Goal: Transaction & Acquisition: Purchase product/service

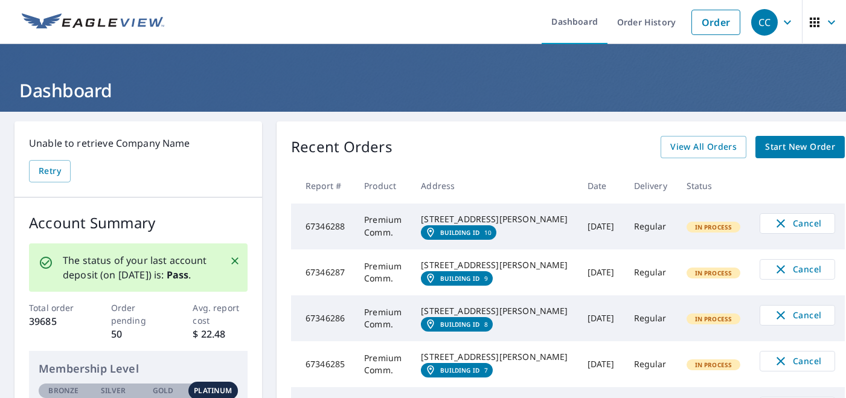
click at [765, 147] on span "Start New Order" at bounding box center [800, 147] width 70 height 15
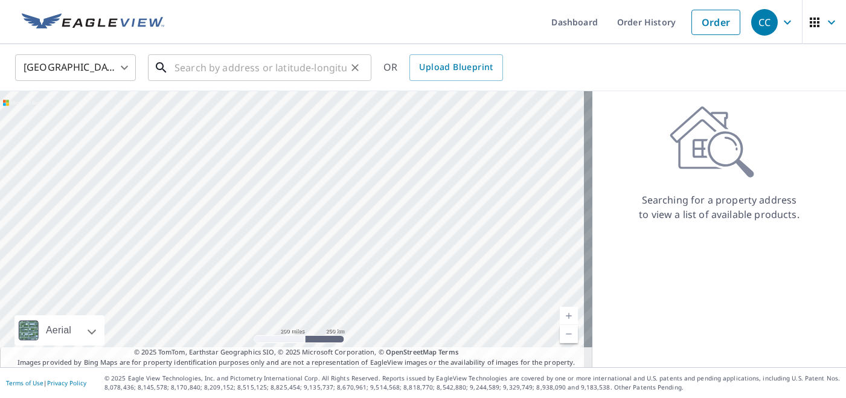
click at [320, 65] on input "text" at bounding box center [261, 68] width 172 height 34
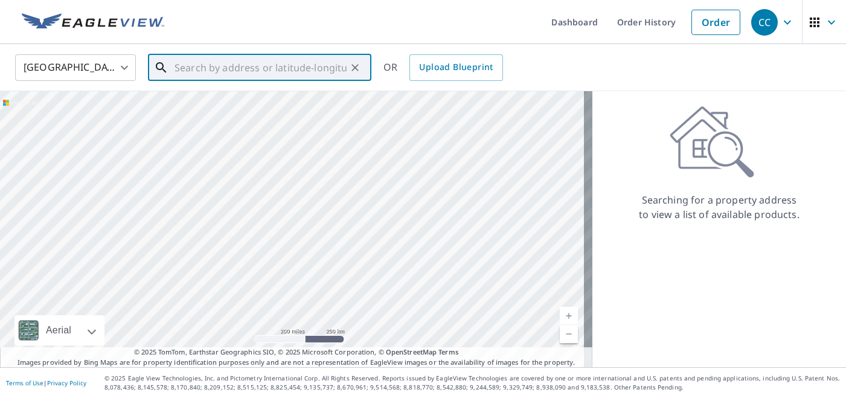
paste input "[STREET_ADDRESS]"
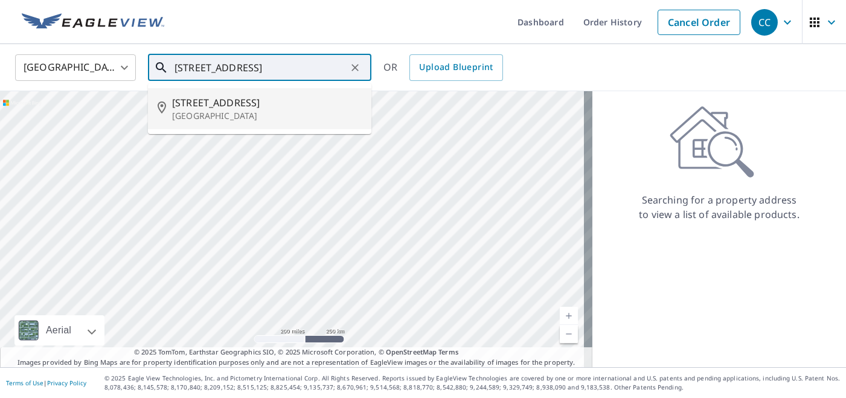
click at [272, 105] on span "[STREET_ADDRESS]" at bounding box center [267, 102] width 190 height 14
type input "[STREET_ADDRESS]"
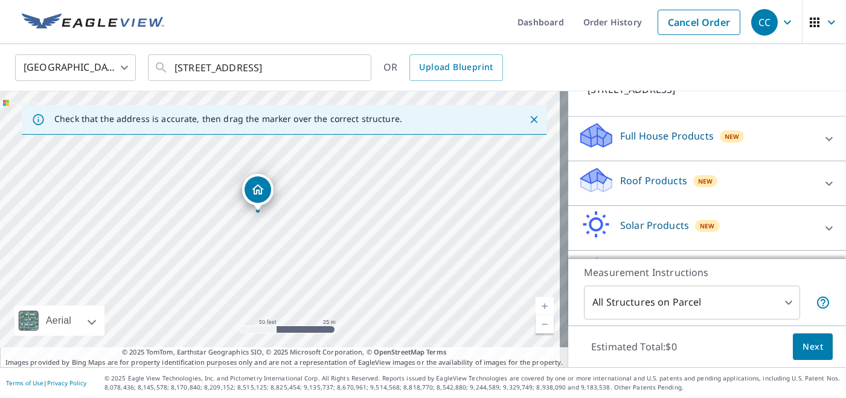
scroll to position [109, 0]
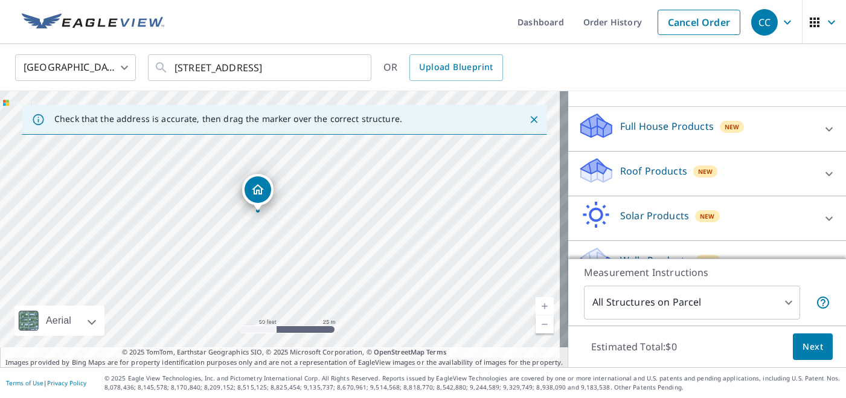
click at [712, 182] on div "Roof Products New" at bounding box center [696, 173] width 237 height 34
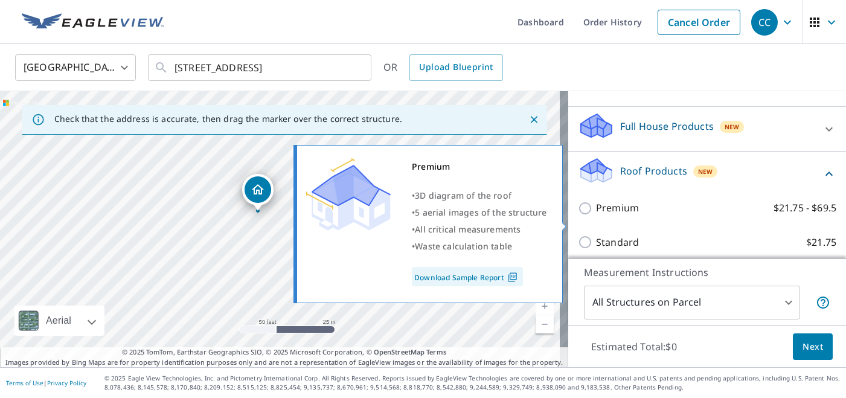
scroll to position [164, 0]
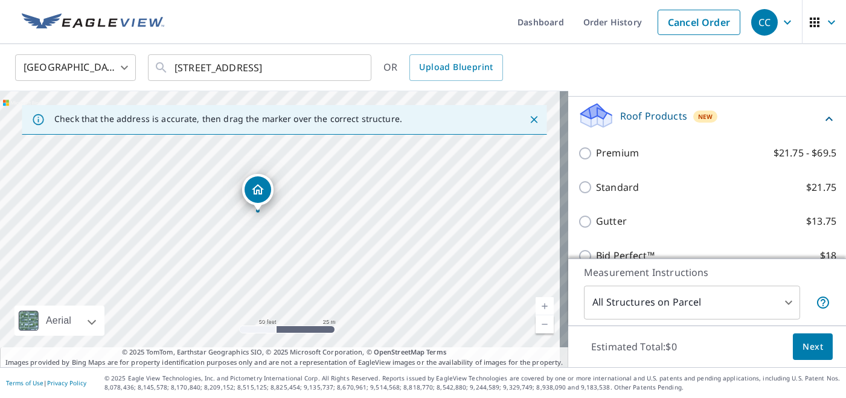
click at [604, 205] on div "Standard $21.75" at bounding box center [707, 187] width 259 height 34
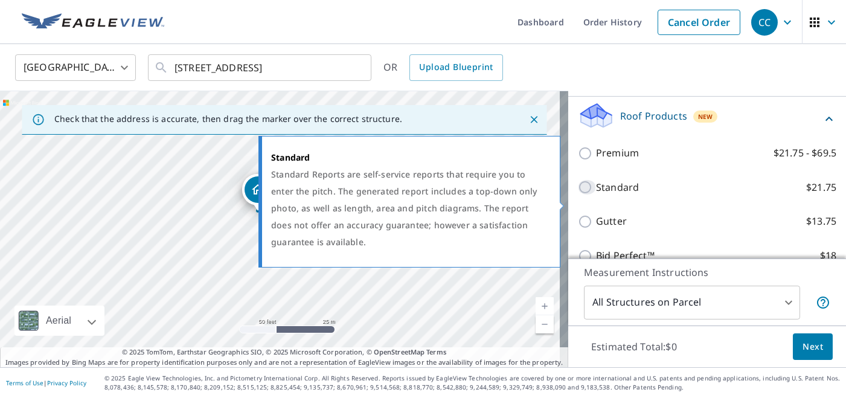
click at [580, 195] on input "Standard $21.75" at bounding box center [587, 187] width 18 height 14
checkbox input "true"
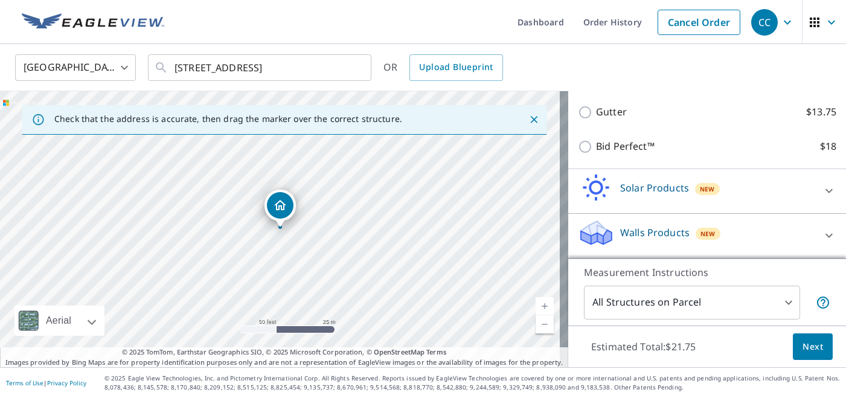
scroll to position [327, 0]
click at [803, 349] on span "Next" at bounding box center [813, 346] width 21 height 15
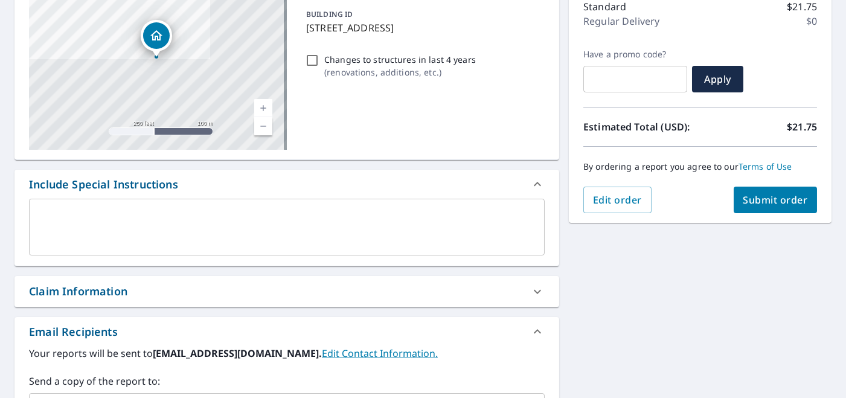
scroll to position [164, 0]
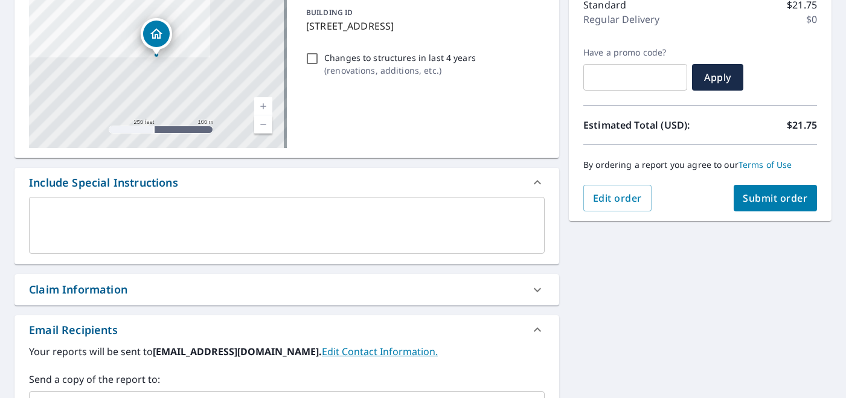
click at [458, 286] on div "Claim Information" at bounding box center [276, 289] width 494 height 16
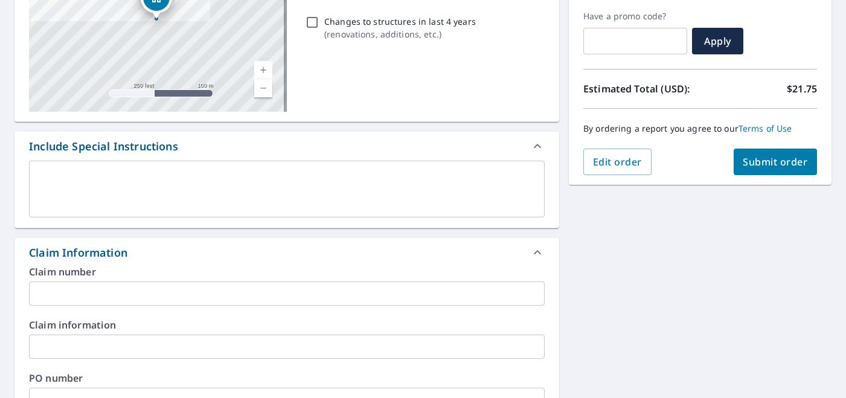
scroll to position [219, 0]
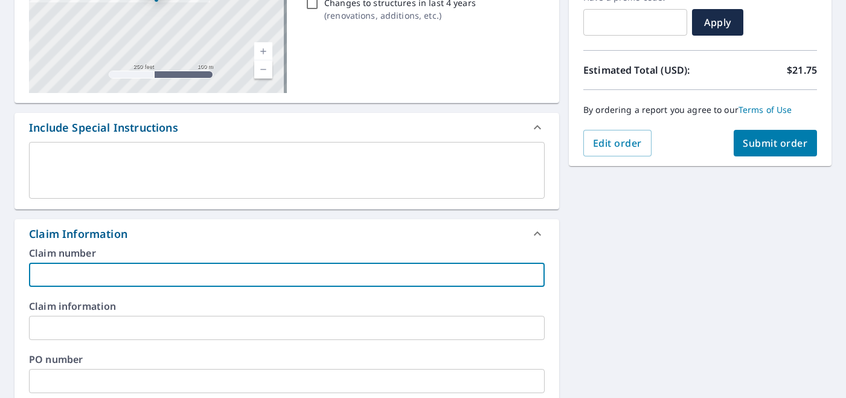
click at [301, 273] on input "text" at bounding box center [287, 275] width 516 height 24
click at [94, 277] on input "Project: 8155531 [GEOGRAPHIC_DATA] residence" at bounding box center [287, 275] width 516 height 24
click at [138, 275] on input "Project: 8155531 [GEOGRAPHIC_DATA] residence" at bounding box center [287, 275] width 516 height 24
click at [143, 274] on input "Project: 8155531 [GEOGRAPHIC_DATA] residence" at bounding box center [287, 275] width 516 height 24
click at [112, 275] on input "Project: 8155531 [GEOGRAPHIC_DATA] residence" at bounding box center [287, 275] width 516 height 24
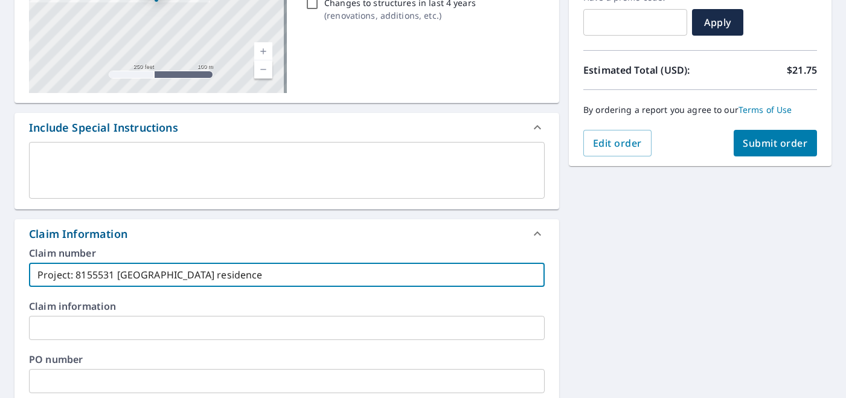
click at [91, 275] on input "Project: 8155531 [GEOGRAPHIC_DATA] residence" at bounding box center [287, 275] width 516 height 24
click at [130, 276] on input "Project: 8158729 [GEOGRAPHIC_DATA] residence" at bounding box center [287, 275] width 516 height 24
click at [134, 276] on input "Project: 8158729 [GEOGRAPHIC_DATA] residence" at bounding box center [287, 275] width 516 height 24
click at [141, 277] on input "Project: 8158729 [GEOGRAPHIC_DATA] residence" at bounding box center [287, 275] width 516 height 24
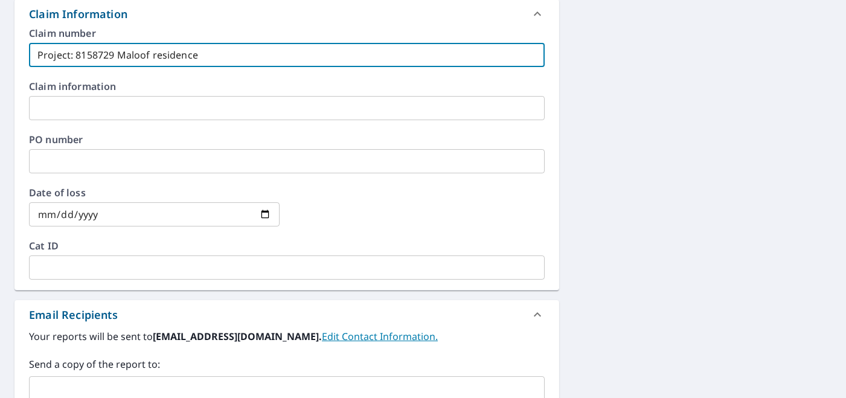
scroll to position [549, 0]
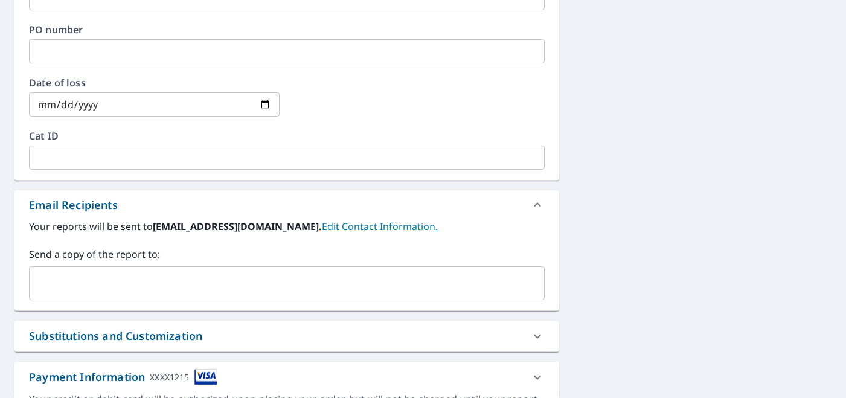
type input "Project: 8158729 Maloof residence"
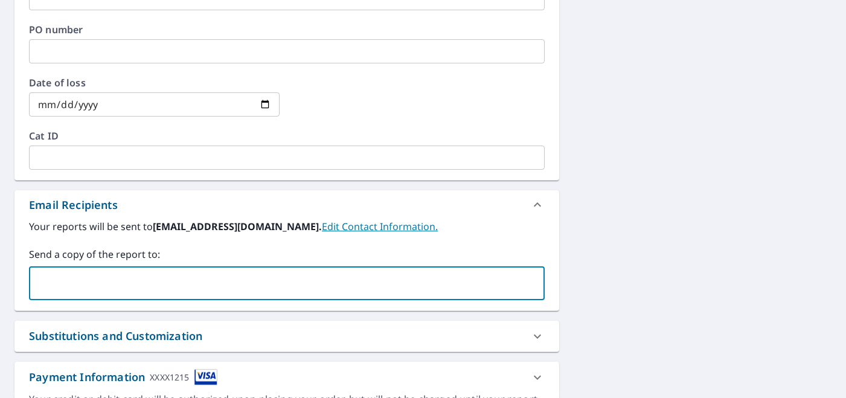
click at [116, 274] on input "text" at bounding box center [277, 283] width 487 height 23
type input "[EMAIL_ADDRESS][DOMAIN_NAME]"
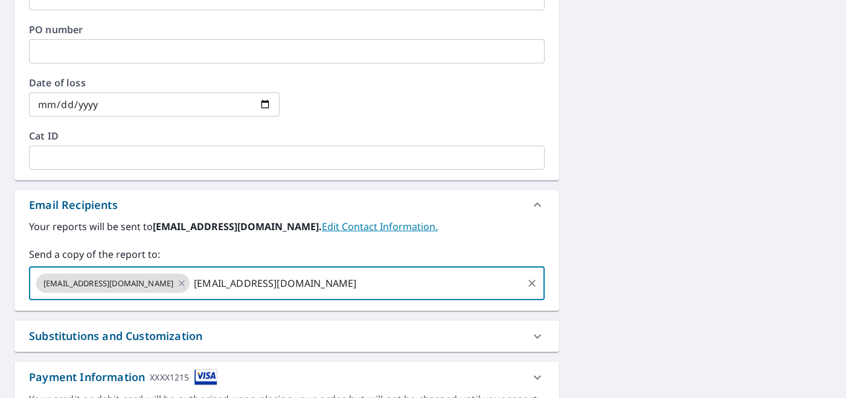
type input "[EMAIL_ADDRESS][DOMAIN_NAME]"
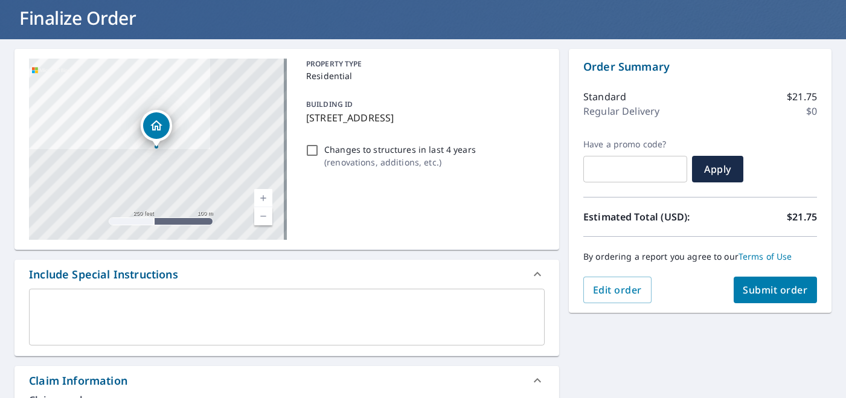
scroll to position [71, 0]
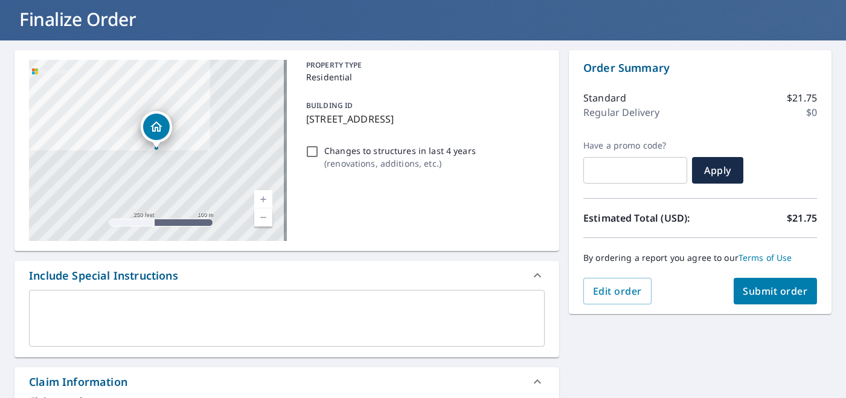
click at [744, 297] on span "Submit order" at bounding box center [776, 291] width 65 height 13
